Goal: Task Accomplishment & Management: Manage account settings

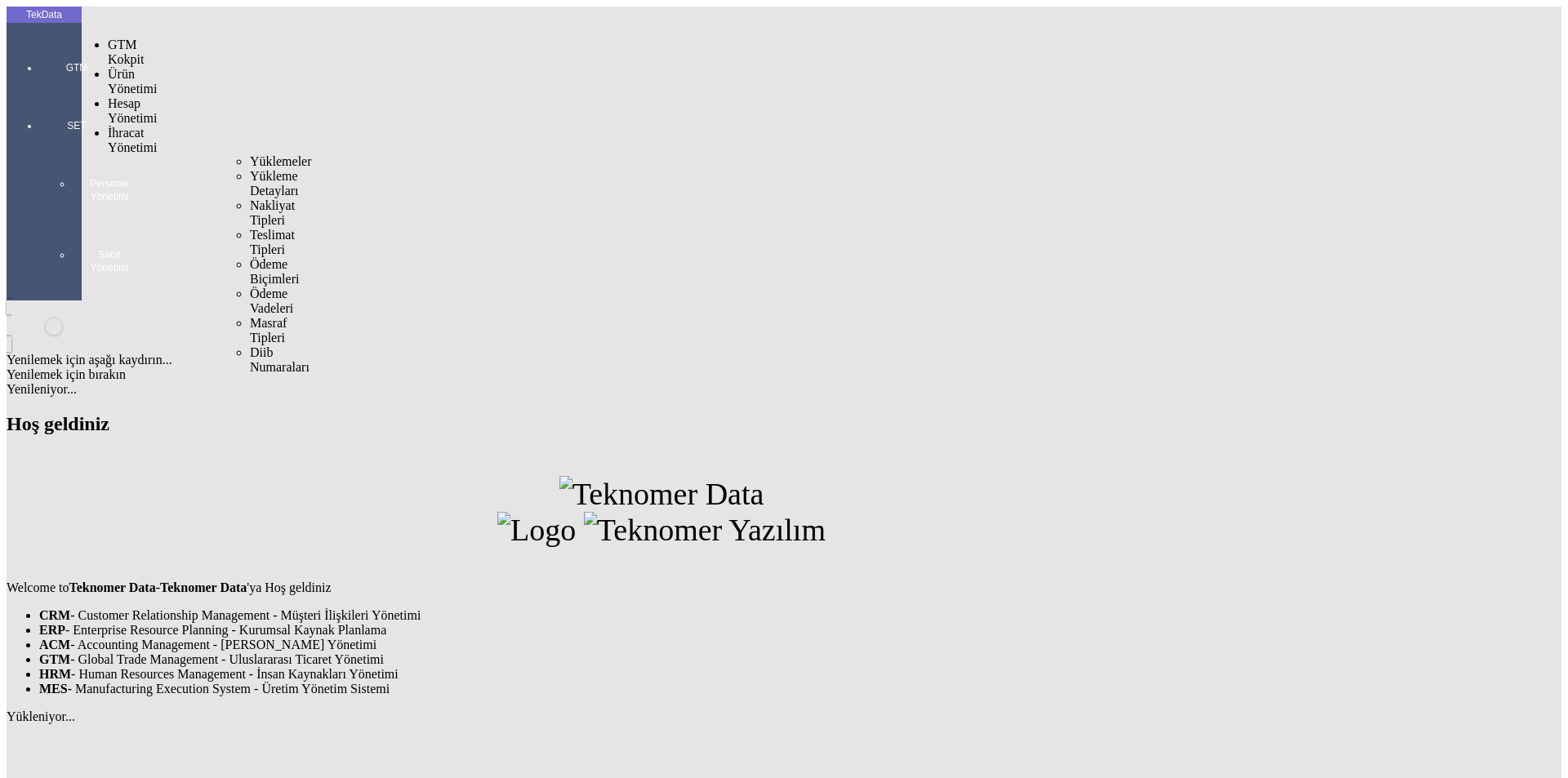
click at [250, 154] on span "Yüklemeler" at bounding box center [281, 160] width 62 height 14
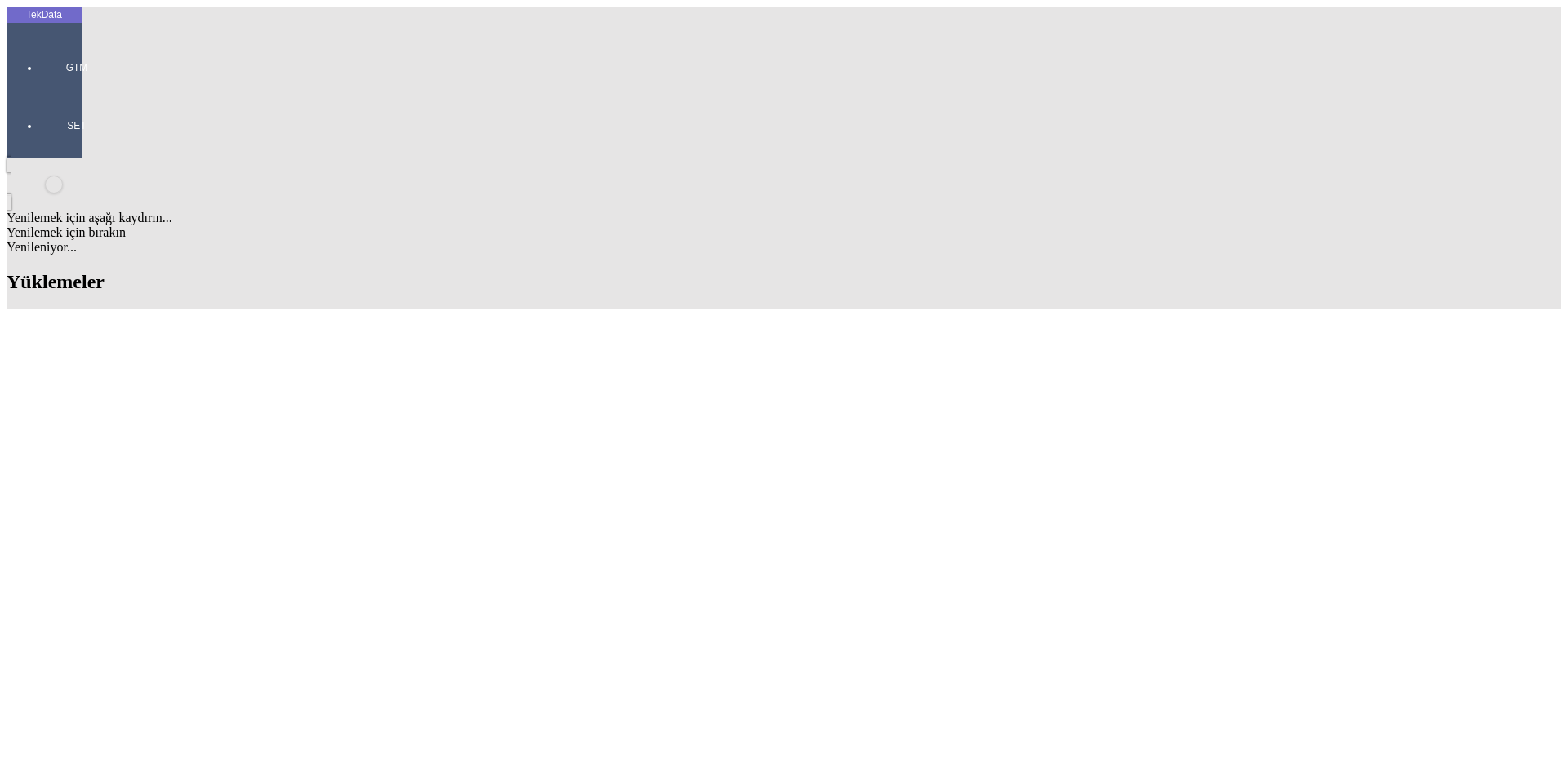
scroll to position [1307, 0]
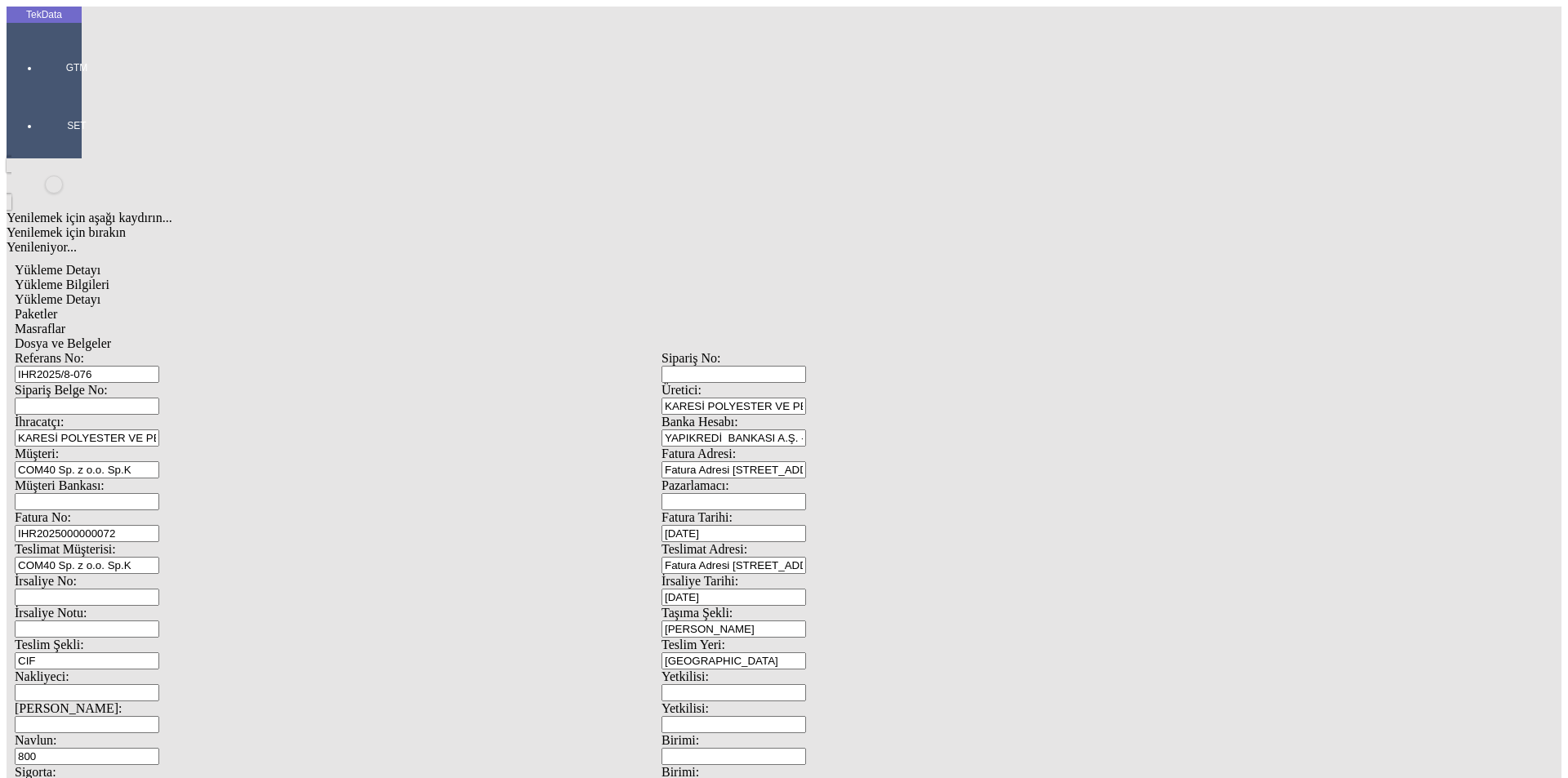
drag, startPoint x: 260, startPoint y: 490, endPoint x: 148, endPoint y: 477, distance: 112.8
click at [164, 733] on div "Navlun: 800" at bounding box center [338, 749] width 647 height 32
type input "1100"
click at [806, 748] on input "Birimi:" at bounding box center [734, 756] width 145 height 17
click at [948, 575] on div "Avro" at bounding box center [1222, 582] width 625 height 15
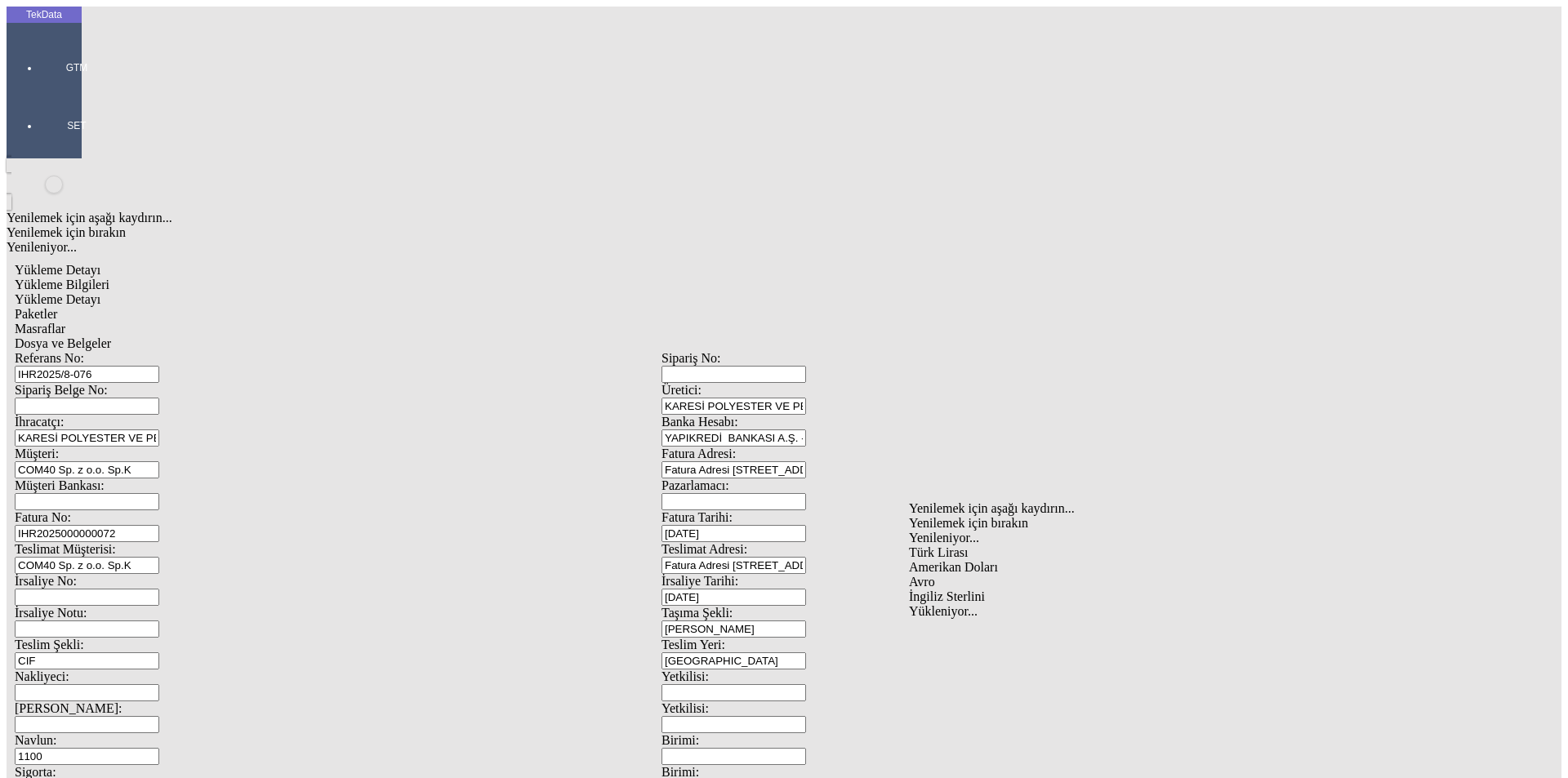
type input "Avro"
click at [806, 777] on input "Birimi:" at bounding box center [734, 788] width 145 height 17
click at [944, 606] on div "Avro" at bounding box center [1222, 613] width 625 height 15
type input "Avro"
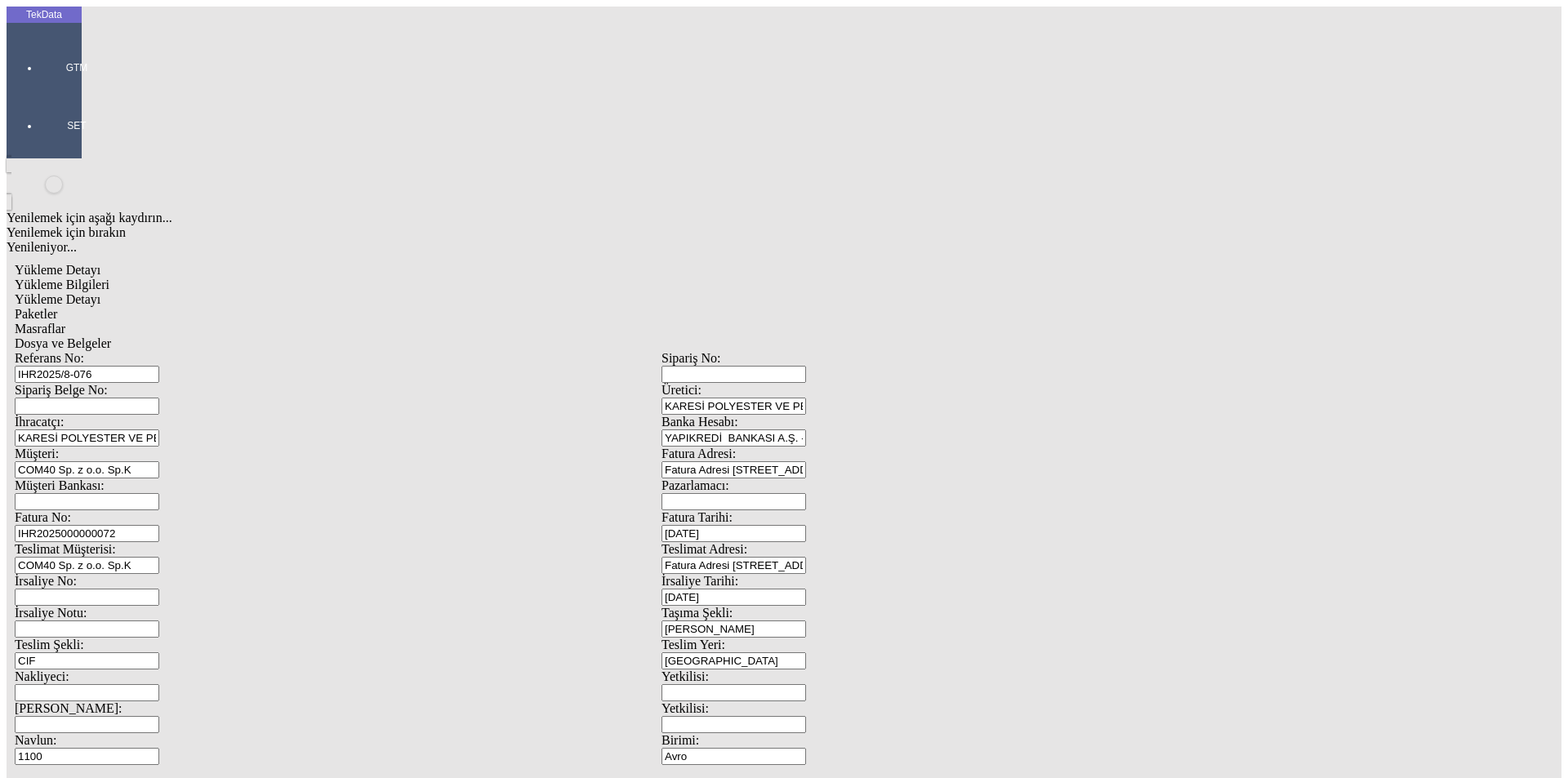
click at [111, 336] on span "Dosya ve Belgeler" at bounding box center [62, 343] width 96 height 14
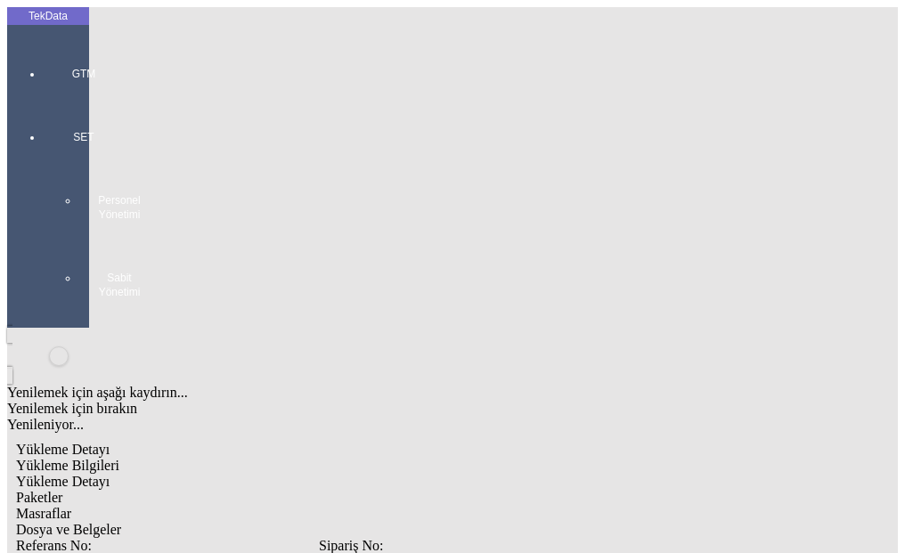
click at [121, 522] on span "Dosya ve Belgeler" at bounding box center [68, 529] width 105 height 15
